Goal: Information Seeking & Learning: Learn about a topic

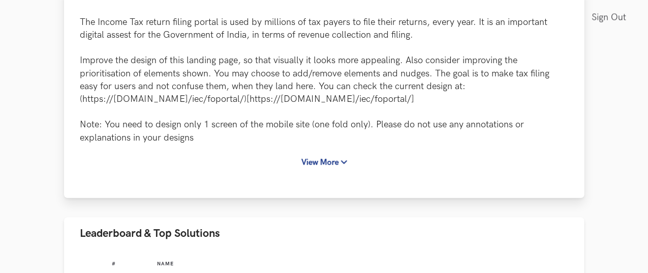
scroll to position [153, 0]
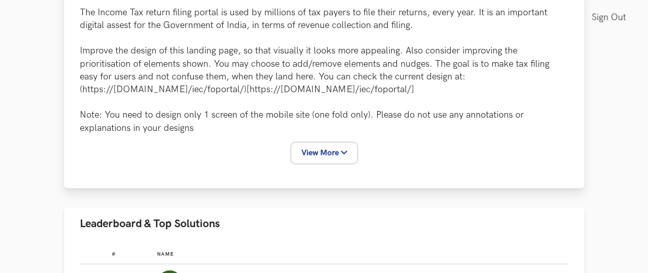
click at [329, 143] on button "View More" at bounding box center [324, 152] width 64 height 19
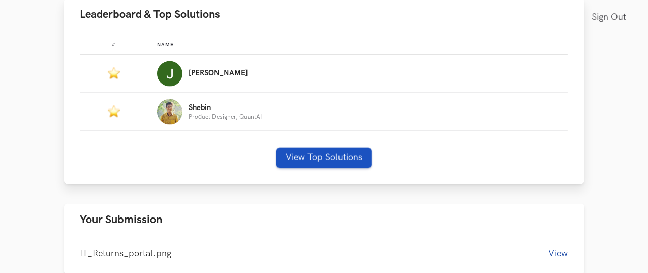
scroll to position [688, 0]
click at [308, 147] on button "View Top Solutions" at bounding box center [324, 157] width 95 height 20
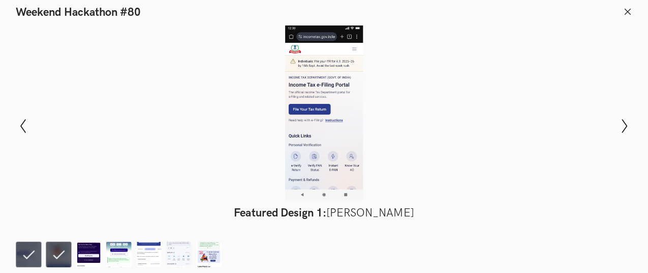
scroll to position [687, 0]
click at [23, 117] on button "Show previous slide" at bounding box center [23, 125] width 15 height 29
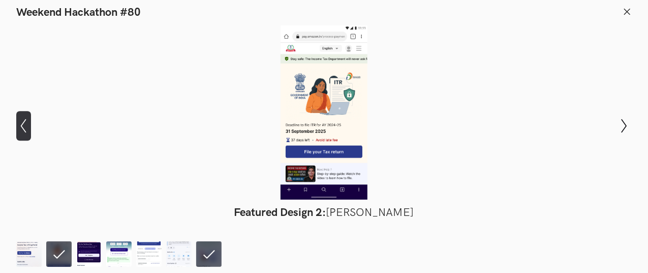
click at [23, 117] on button "Show previous slide" at bounding box center [23, 125] width 15 height 29
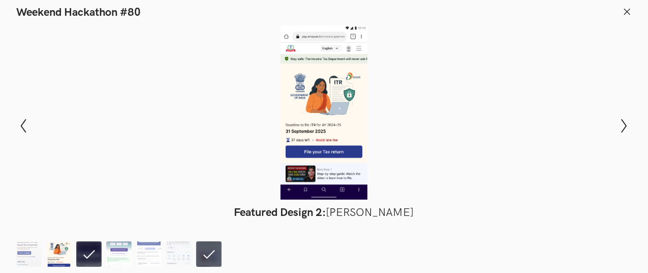
click at [64, 250] on img at bounding box center [58, 253] width 25 height 25
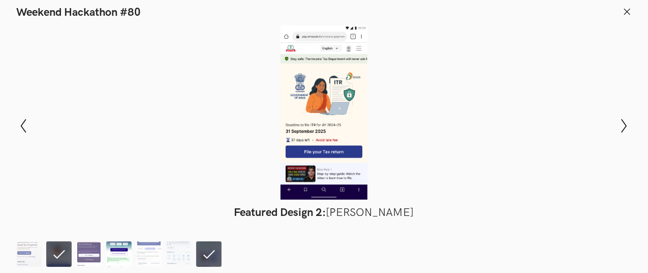
click at [124, 255] on img at bounding box center [118, 253] width 25 height 25
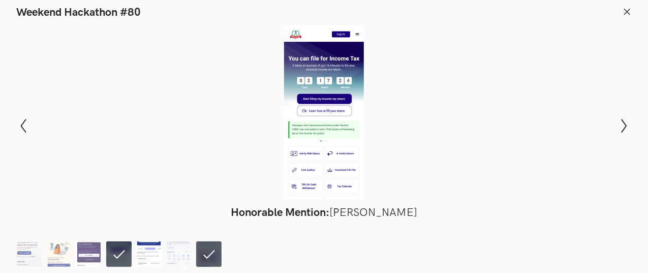
click at [144, 256] on img at bounding box center [148, 253] width 25 height 25
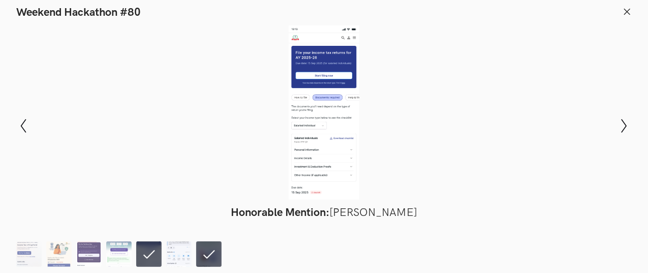
click at [168, 256] on img at bounding box center [178, 253] width 25 height 25
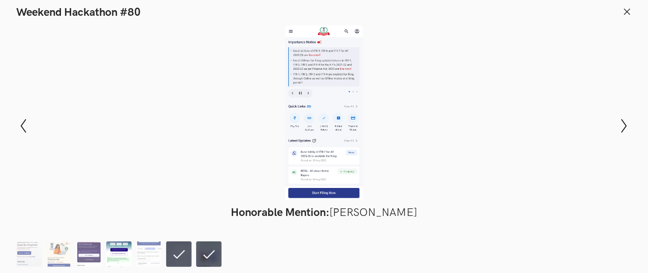
click at [127, 254] on img at bounding box center [118, 253] width 25 height 25
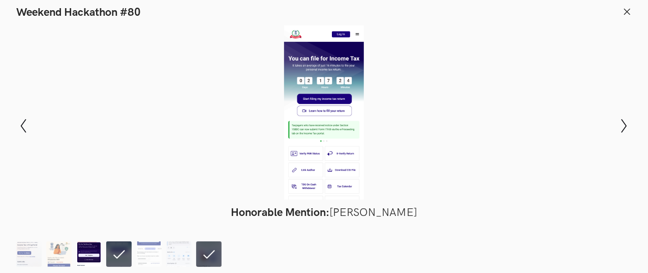
click at [94, 253] on img at bounding box center [88, 253] width 25 height 25
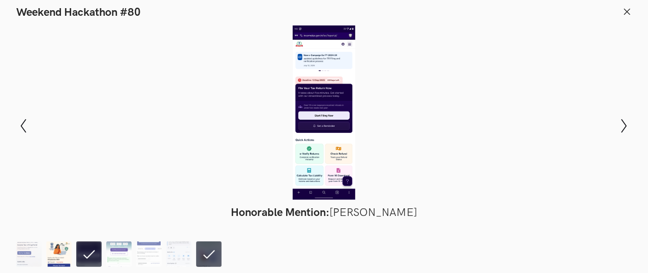
click at [67, 255] on img at bounding box center [58, 253] width 25 height 25
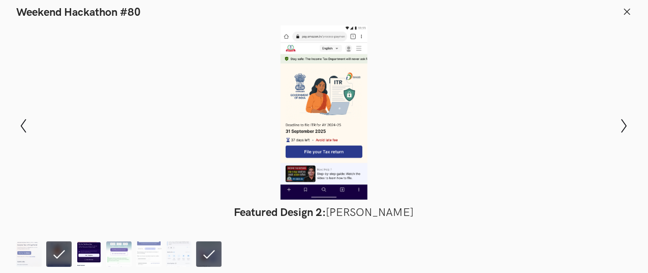
click at [82, 256] on img at bounding box center [88, 253] width 25 height 25
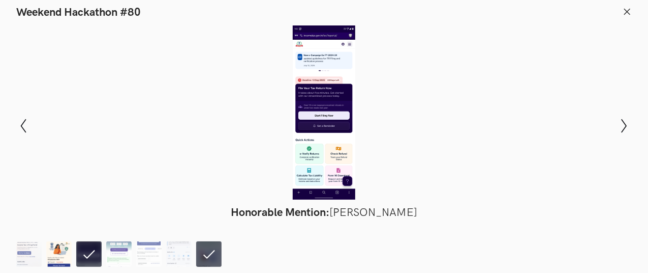
click at [65, 254] on img at bounding box center [58, 253] width 25 height 25
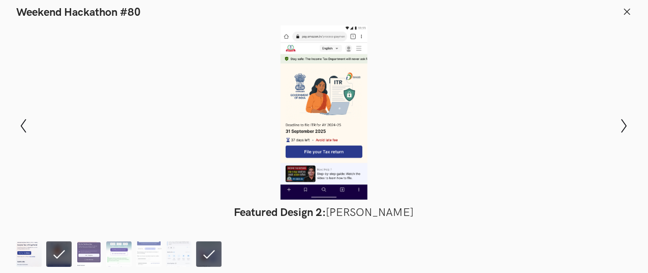
click at [28, 252] on img at bounding box center [28, 253] width 25 height 25
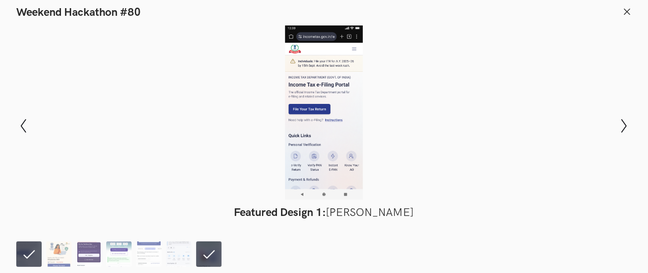
scroll to position [687, 23]
click at [58, 246] on img at bounding box center [58, 253] width 25 height 25
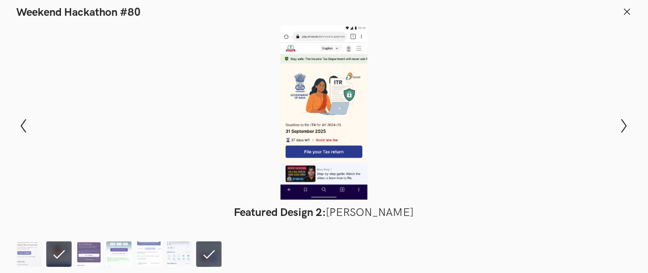
click at [181, 255] on img at bounding box center [178, 253] width 25 height 25
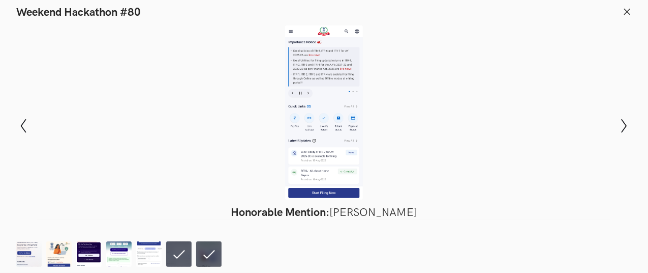
scroll to position [687, 21]
click at [634, 13] on header "Weekend Hackathon #80" at bounding box center [324, 9] width 648 height 19
click at [631, 12] on icon at bounding box center [627, 11] width 9 height 9
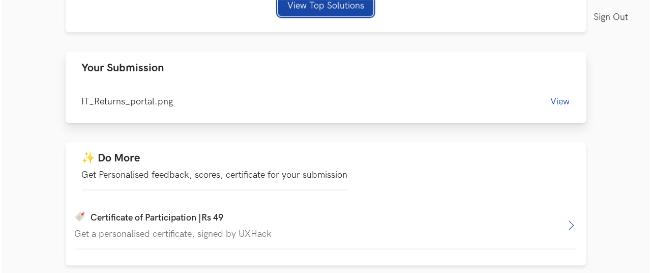
scroll to position [839, 21]
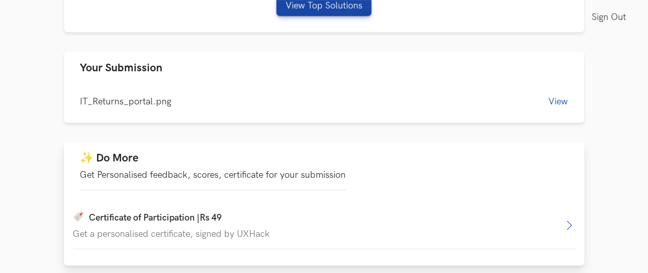
click at [284, 144] on button "✨ Do More Get Personalised feedback, scores, certificate for your submission" at bounding box center [324, 170] width 521 height 57
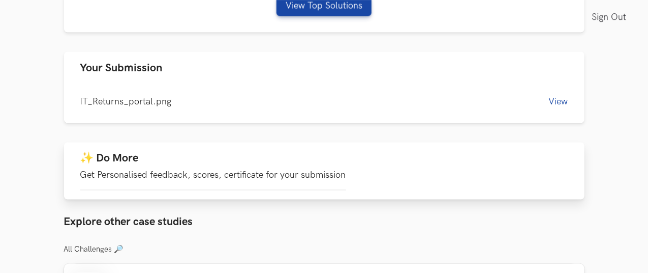
click at [284, 144] on button "✨ Do More Get Personalised feedback, scores, certificate for your submission" at bounding box center [324, 170] width 521 height 57
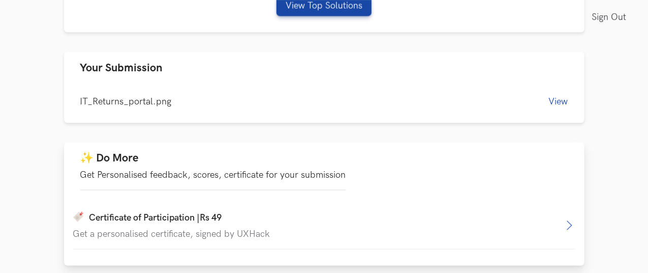
click at [174, 212] on div "Certificate of Participation | Rs 49" at bounding box center [318, 218] width 490 height 13
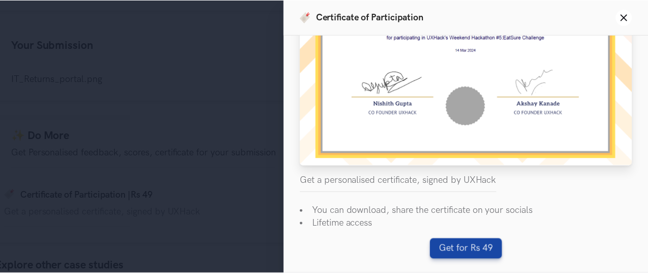
scroll to position [0, 0]
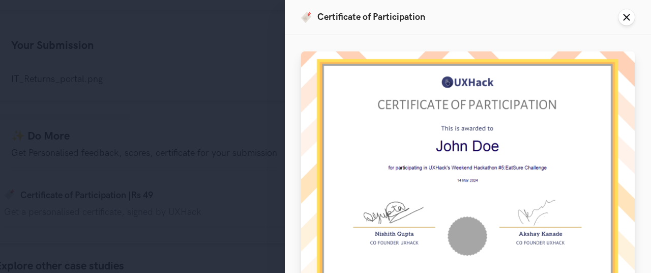
click at [624, 15] on line at bounding box center [627, 18] width 6 height 6
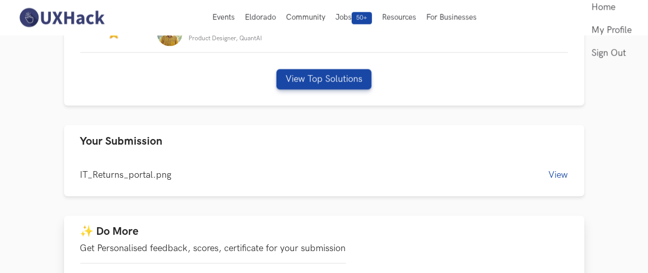
scroll to position [765, 21]
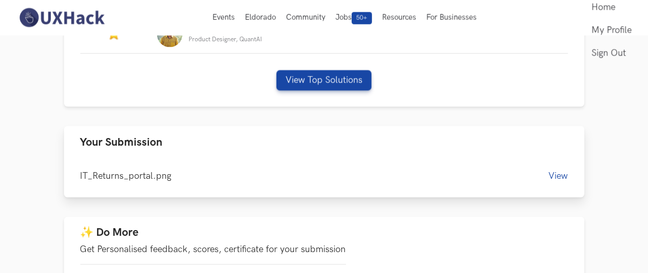
click at [568, 170] on button "View" at bounding box center [558, 175] width 19 height 11
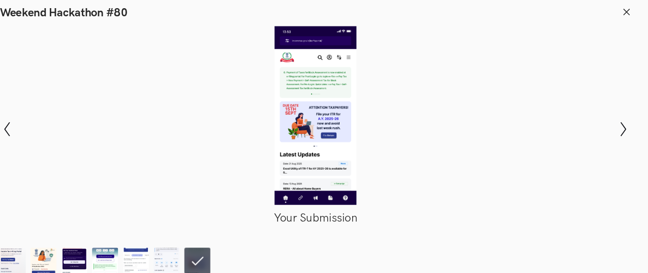
scroll to position [765, 21]
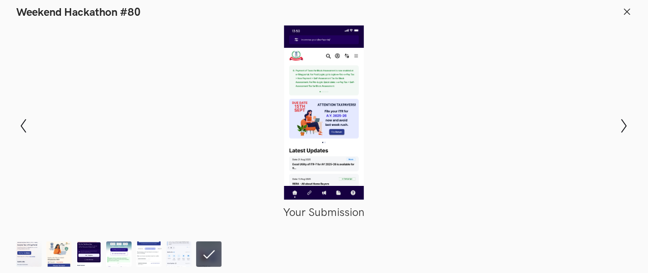
click at [626, 9] on icon at bounding box center [627, 11] width 9 height 9
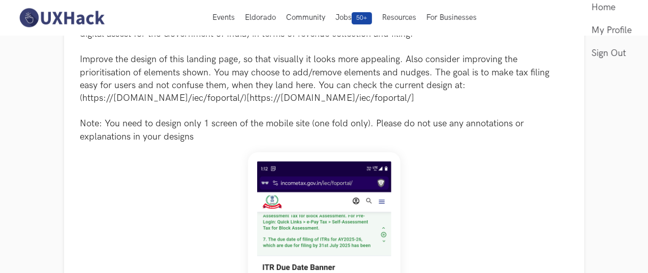
scroll to position [0, 0]
